Goal: Task Accomplishment & Management: Manage account settings

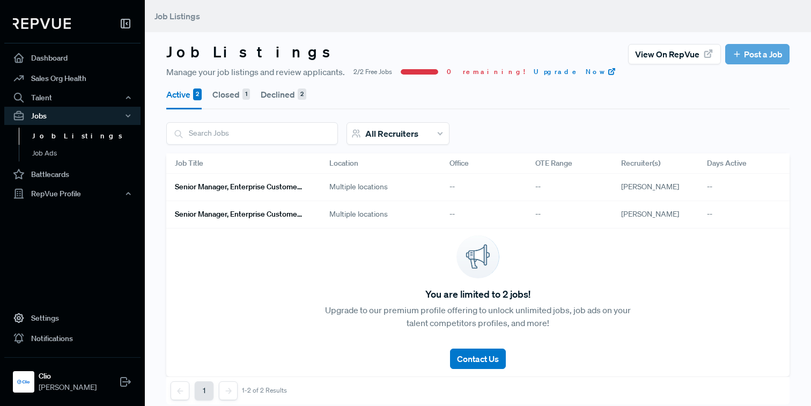
click at [263, 210] on h6 "Senior Manager, Enterprise Customer Success Management" at bounding box center [239, 214] width 129 height 9
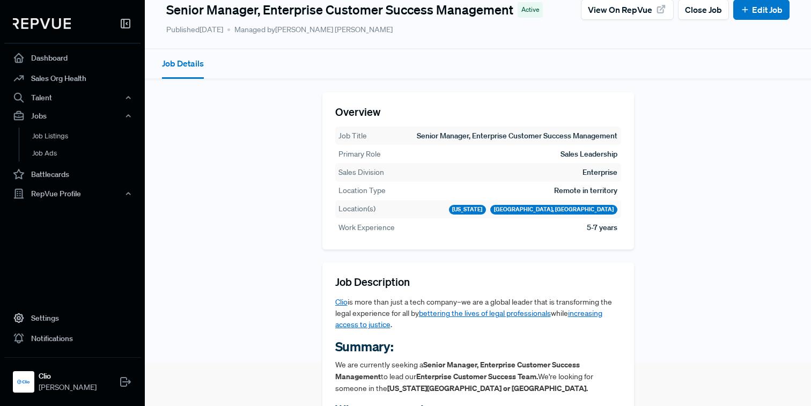
scroll to position [149, 0]
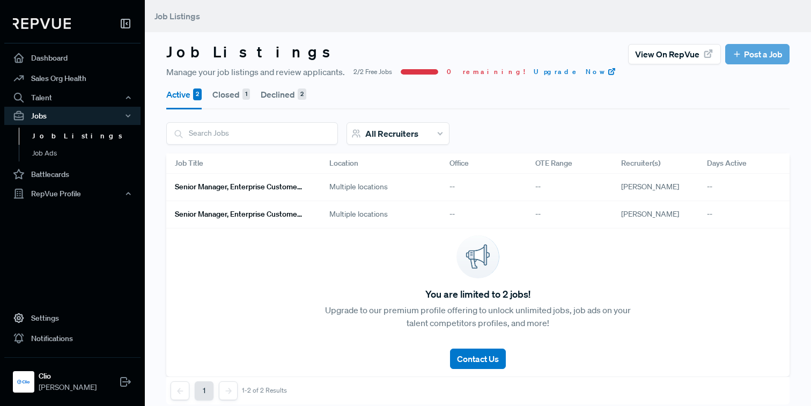
click at [269, 188] on h6 "Senior Manager, Enterprise Customer Success Management" at bounding box center [239, 186] width 129 height 9
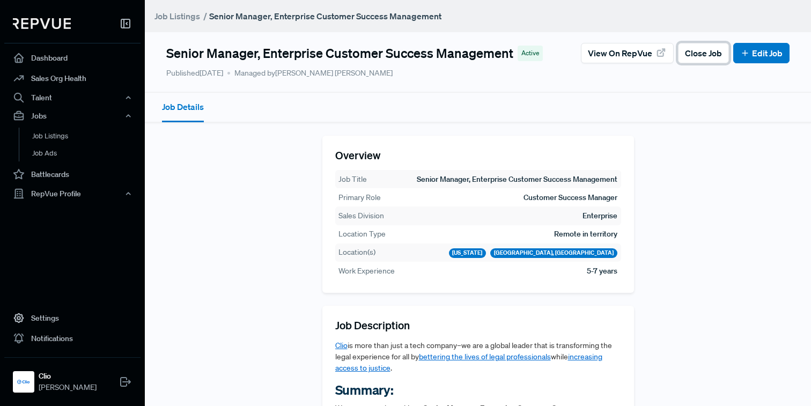
click at [701, 57] on span "Close Job" at bounding box center [703, 53] width 37 height 13
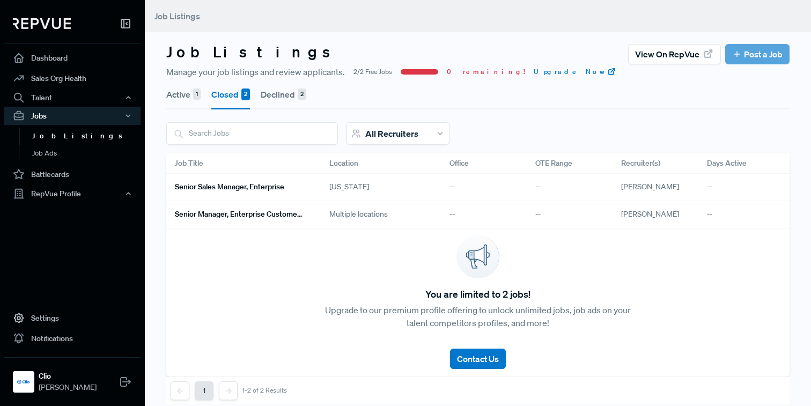
click at [283, 187] on h6 "Senior Sales Manager, Enterprise" at bounding box center [229, 186] width 109 height 9
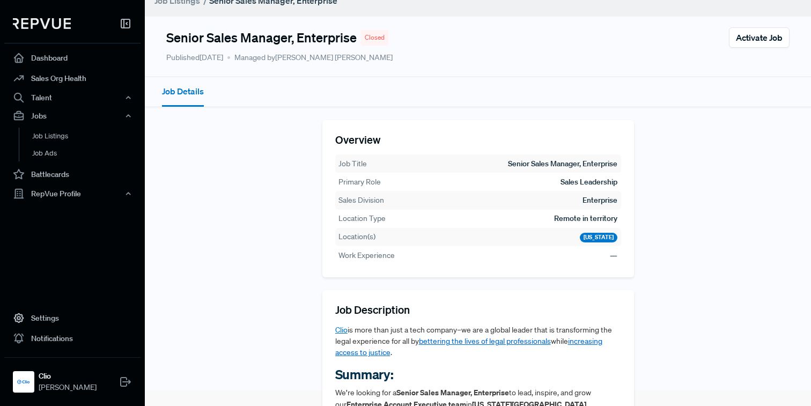
scroll to position [18, 0]
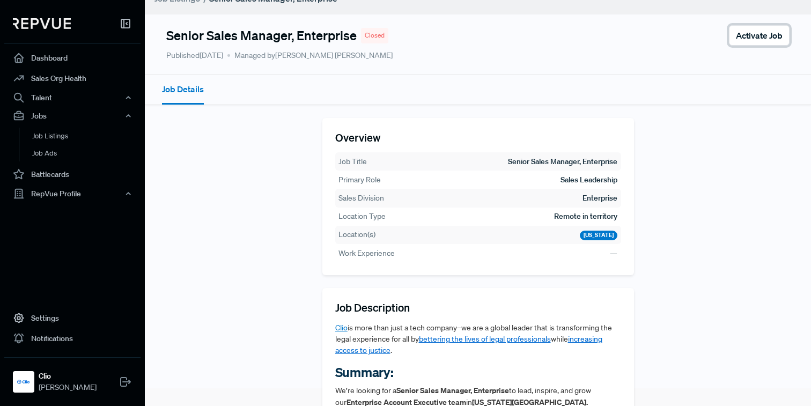
click at [767, 45] on button "Activate Job" at bounding box center [759, 35] width 61 height 20
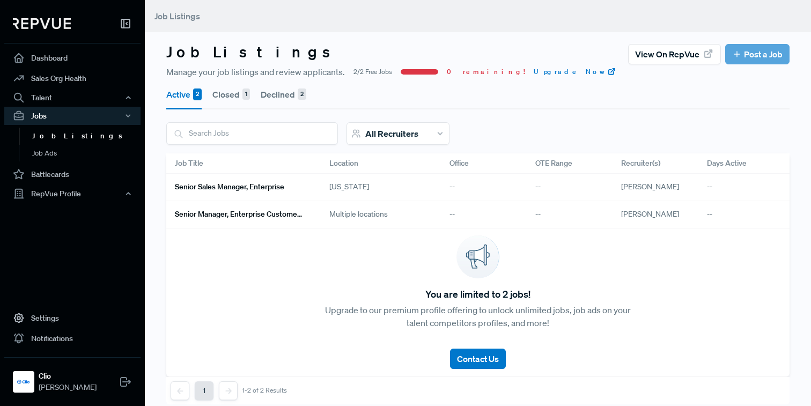
click at [273, 218] on h6 "Senior Manager, Enterprise Customer Success Management" at bounding box center [239, 214] width 129 height 9
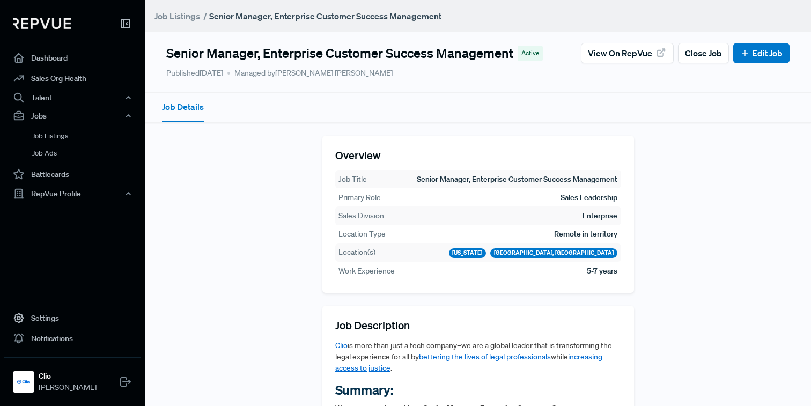
click at [185, 104] on button "Job Details" at bounding box center [183, 108] width 42 height 30
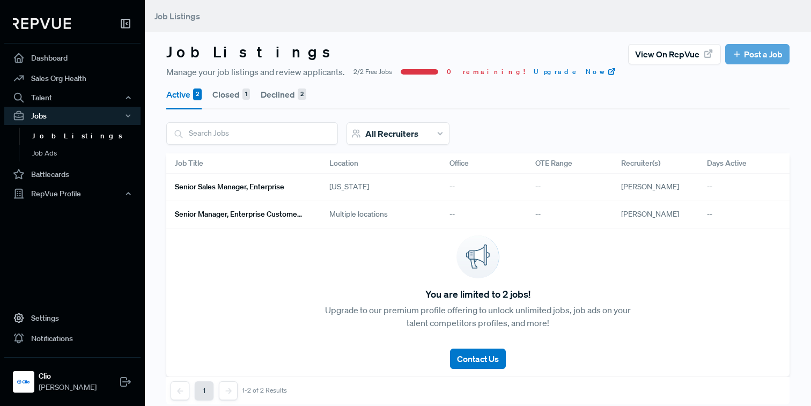
click at [301, 180] on link "Senior Sales Manager, Enterprise" at bounding box center [239, 187] width 129 height 18
